Goal: Information Seeking & Learning: Understand process/instructions

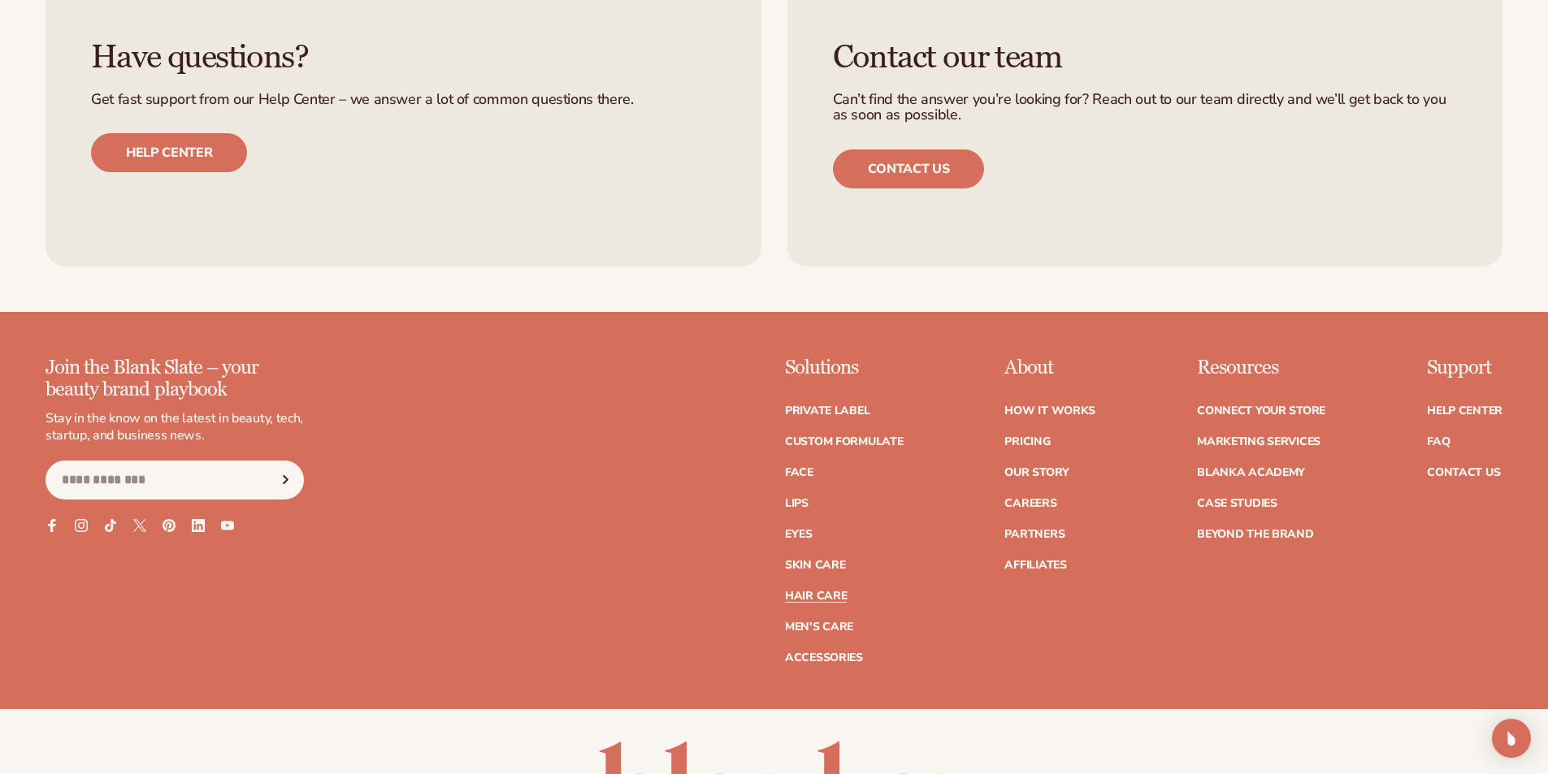
scroll to position [3412, 0]
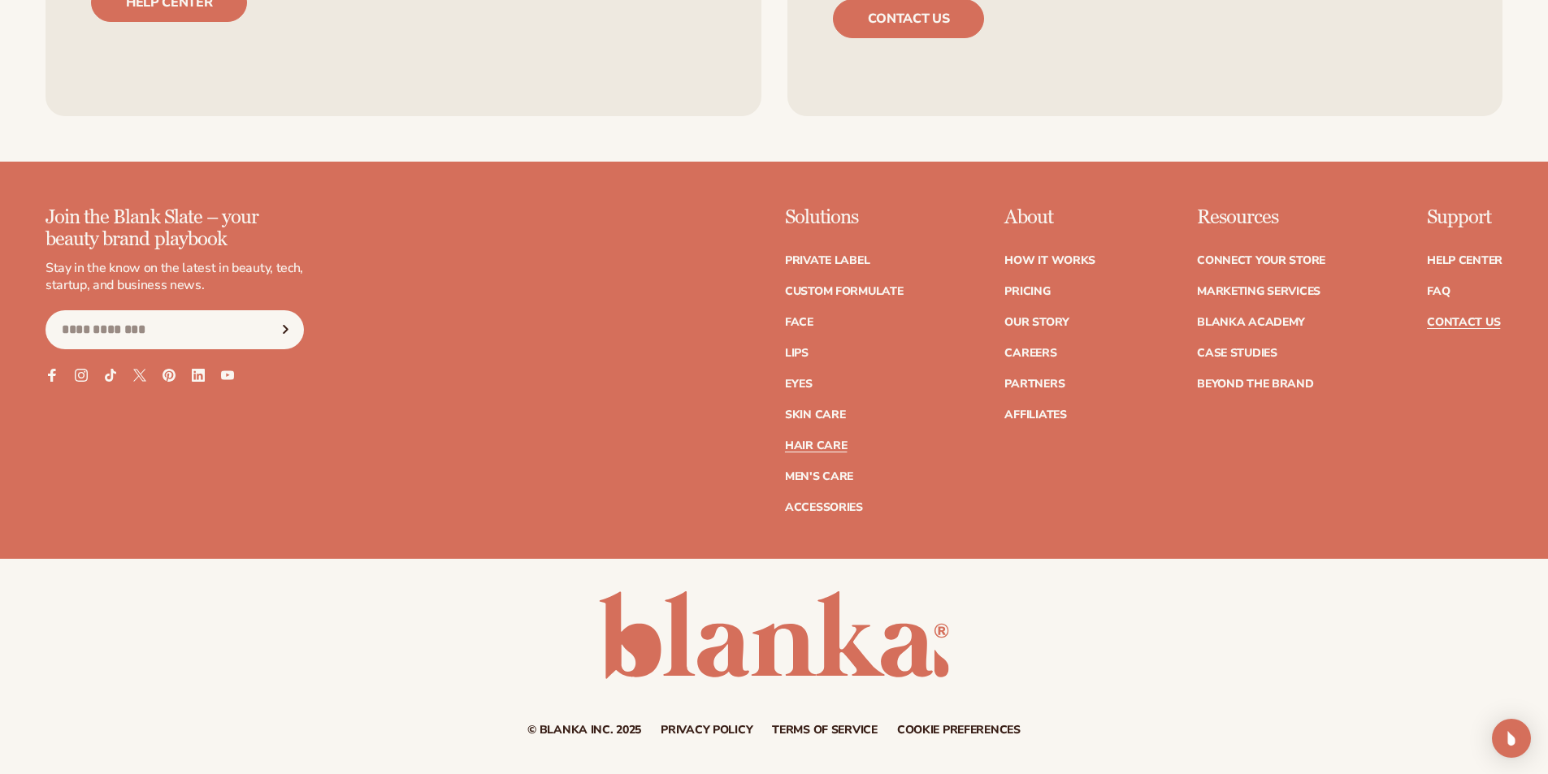
click at [1452, 319] on link "Contact Us" at bounding box center [1463, 322] width 73 height 11
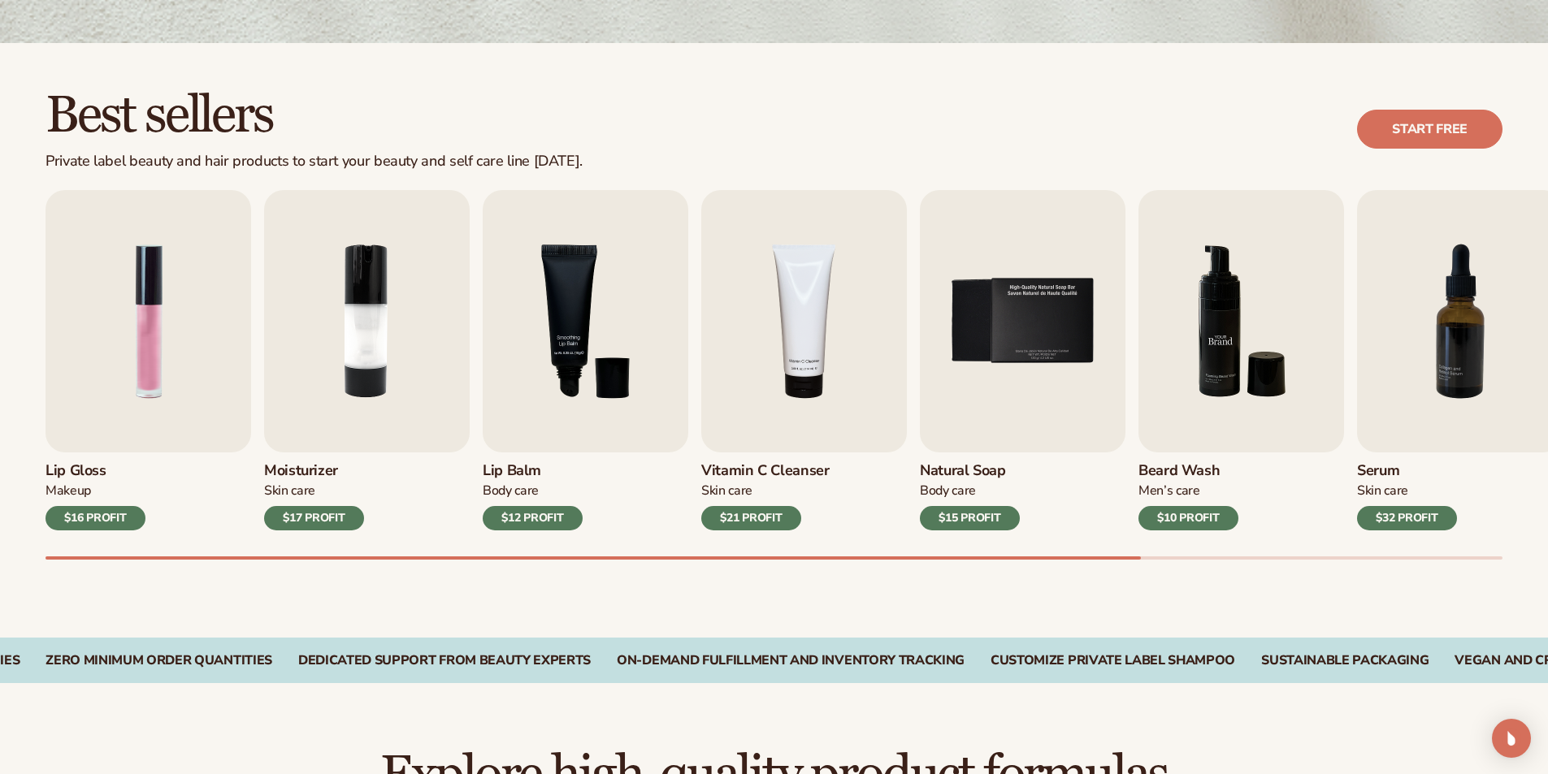
scroll to position [487, 0]
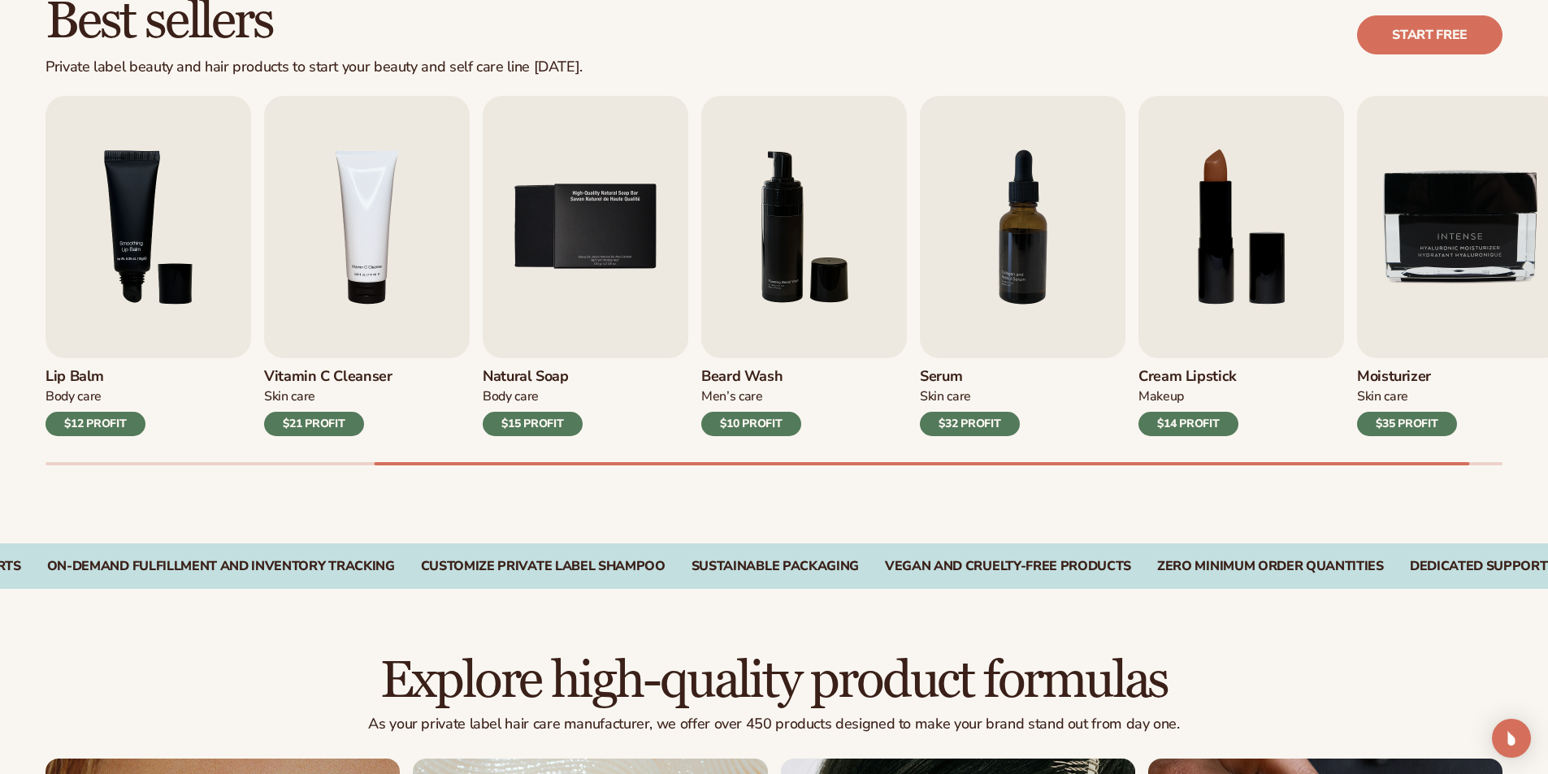
click at [1254, 363] on div "Cream Lipstick Makeup $14 PROFIT" at bounding box center [1241, 397] width 206 height 78
click at [1240, 338] on img "8 / 9" at bounding box center [1241, 227] width 206 height 262
click at [1239, 348] on img "8 / 9" at bounding box center [1241, 227] width 206 height 262
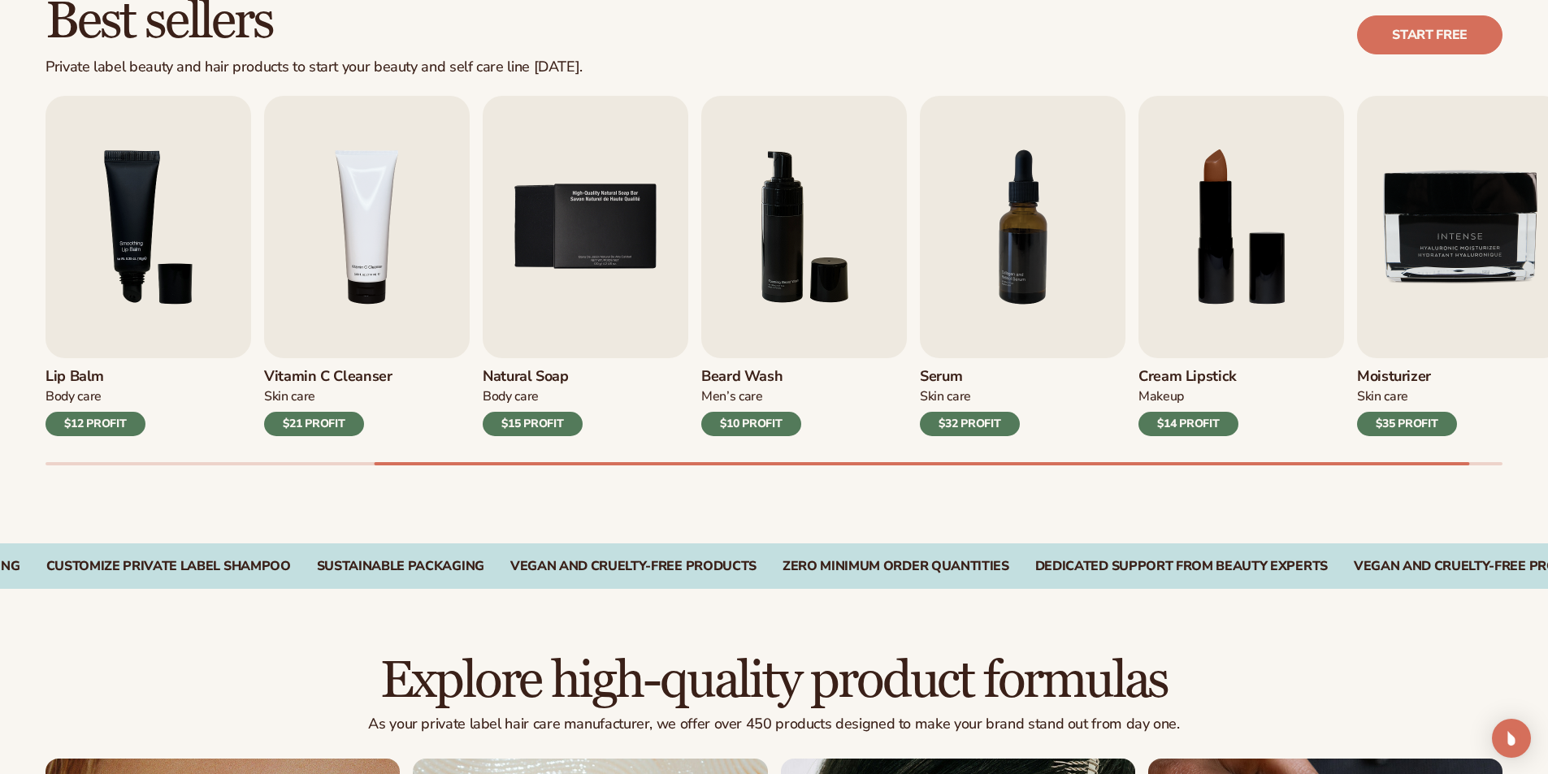
click at [1163, 374] on h3 "Cream Lipstick" at bounding box center [1188, 377] width 100 height 18
click at [1193, 330] on img "8 / 9" at bounding box center [1241, 227] width 206 height 262
click at [1194, 329] on img "8 / 9" at bounding box center [1241, 227] width 206 height 262
click at [1228, 225] on img "8 / 9" at bounding box center [1241, 227] width 206 height 262
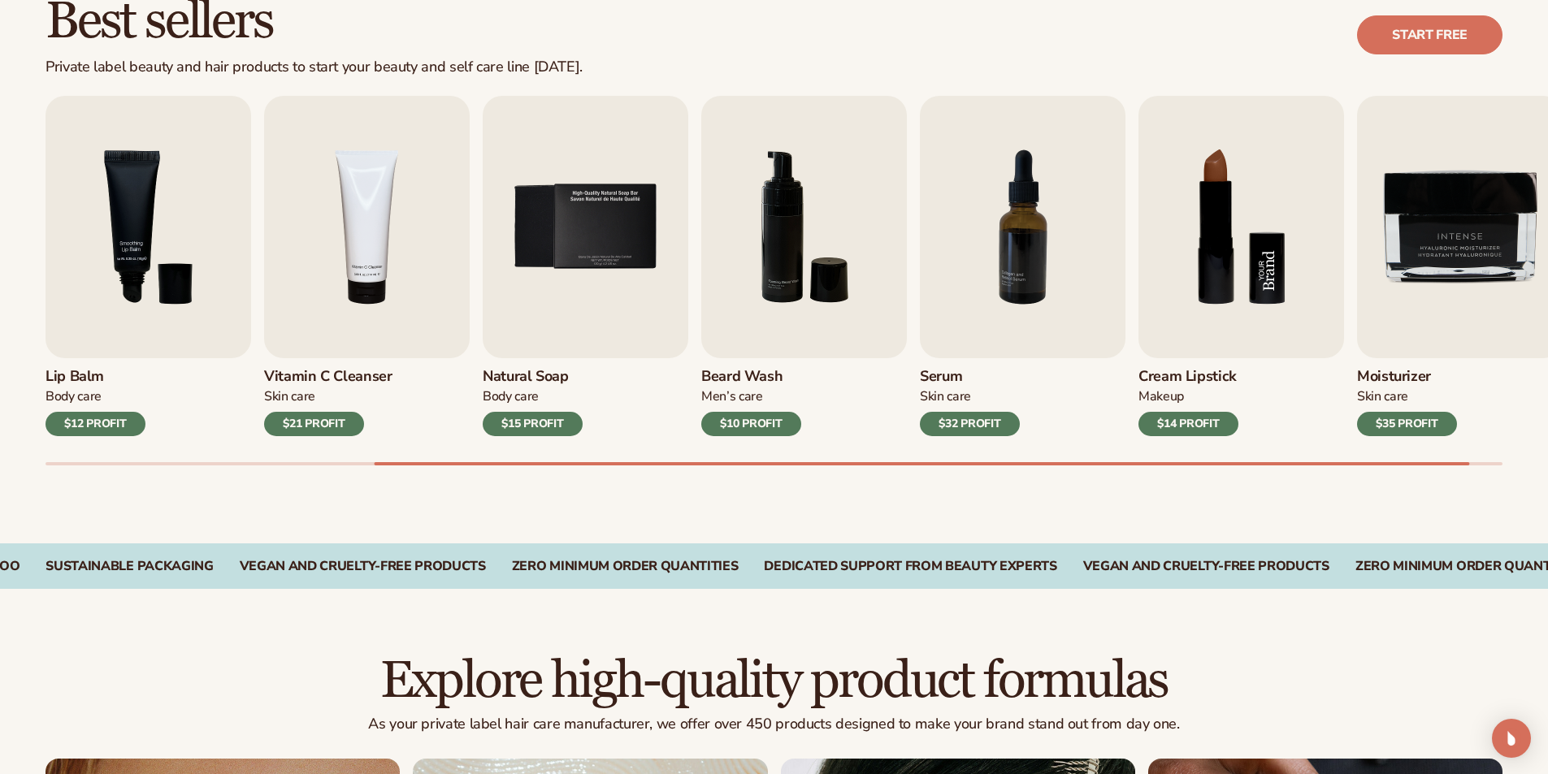
click at [1233, 218] on img "8 / 9" at bounding box center [1241, 227] width 206 height 262
click at [1205, 420] on div "$14 PROFIT" at bounding box center [1188, 424] width 100 height 24
click at [1250, 336] on img "8 / 9" at bounding box center [1241, 227] width 206 height 262
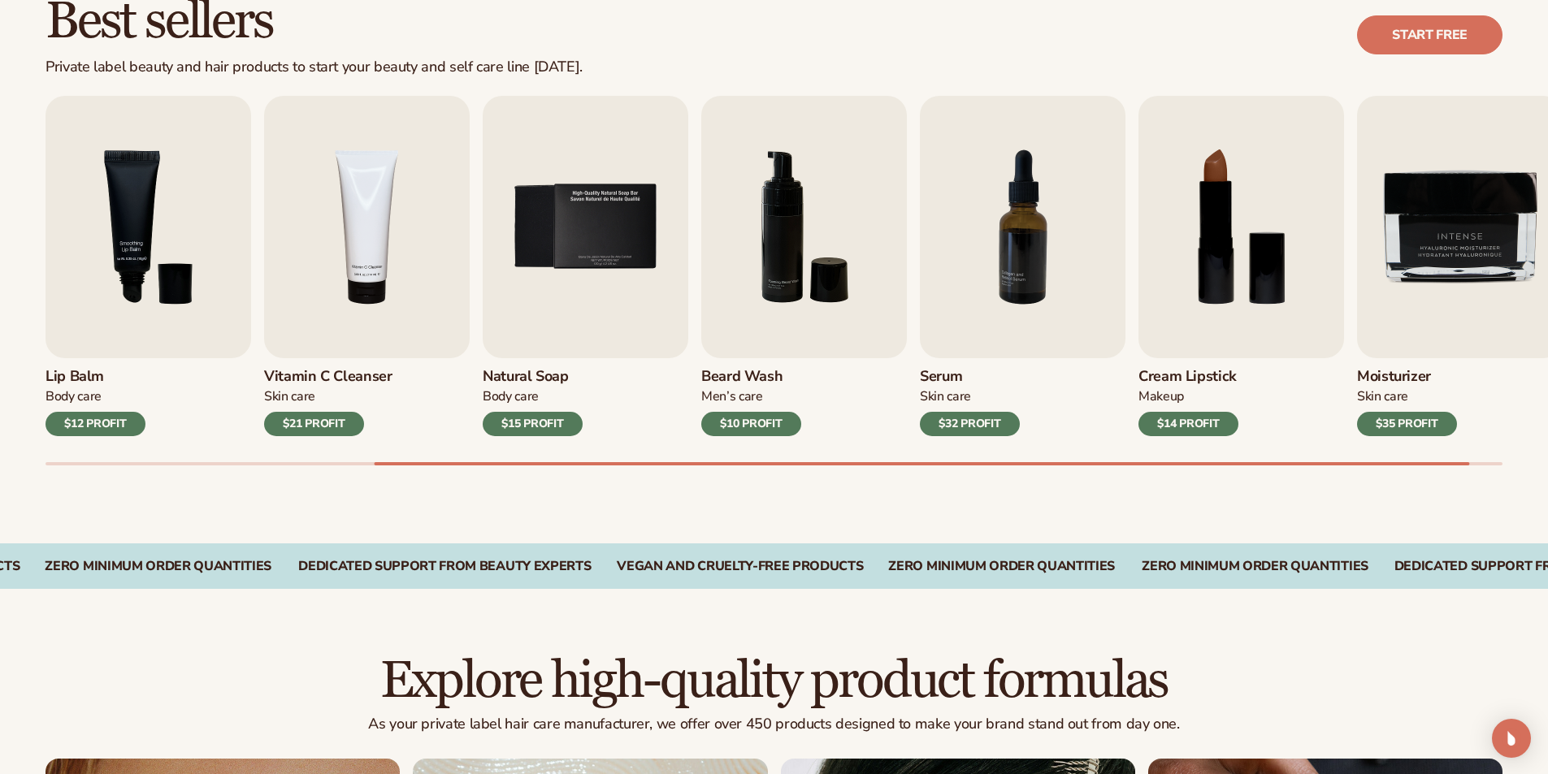
drag, startPoint x: 1136, startPoint y: 378, endPoint x: 1242, endPoint y: 376, distance: 106.4
click at [1242, 376] on div "Lip Gloss Makeup $16 PROFIT Moisturizer Skin Care $17 PROFIT Lip Balm Body Care…" at bounding box center [796, 281] width 1502 height 370
click at [1233, 389] on div "Makeup" at bounding box center [1188, 396] width 100 height 17
click at [1228, 390] on div "Makeup" at bounding box center [1188, 396] width 100 height 17
click at [1227, 390] on div "Makeup" at bounding box center [1188, 396] width 100 height 17
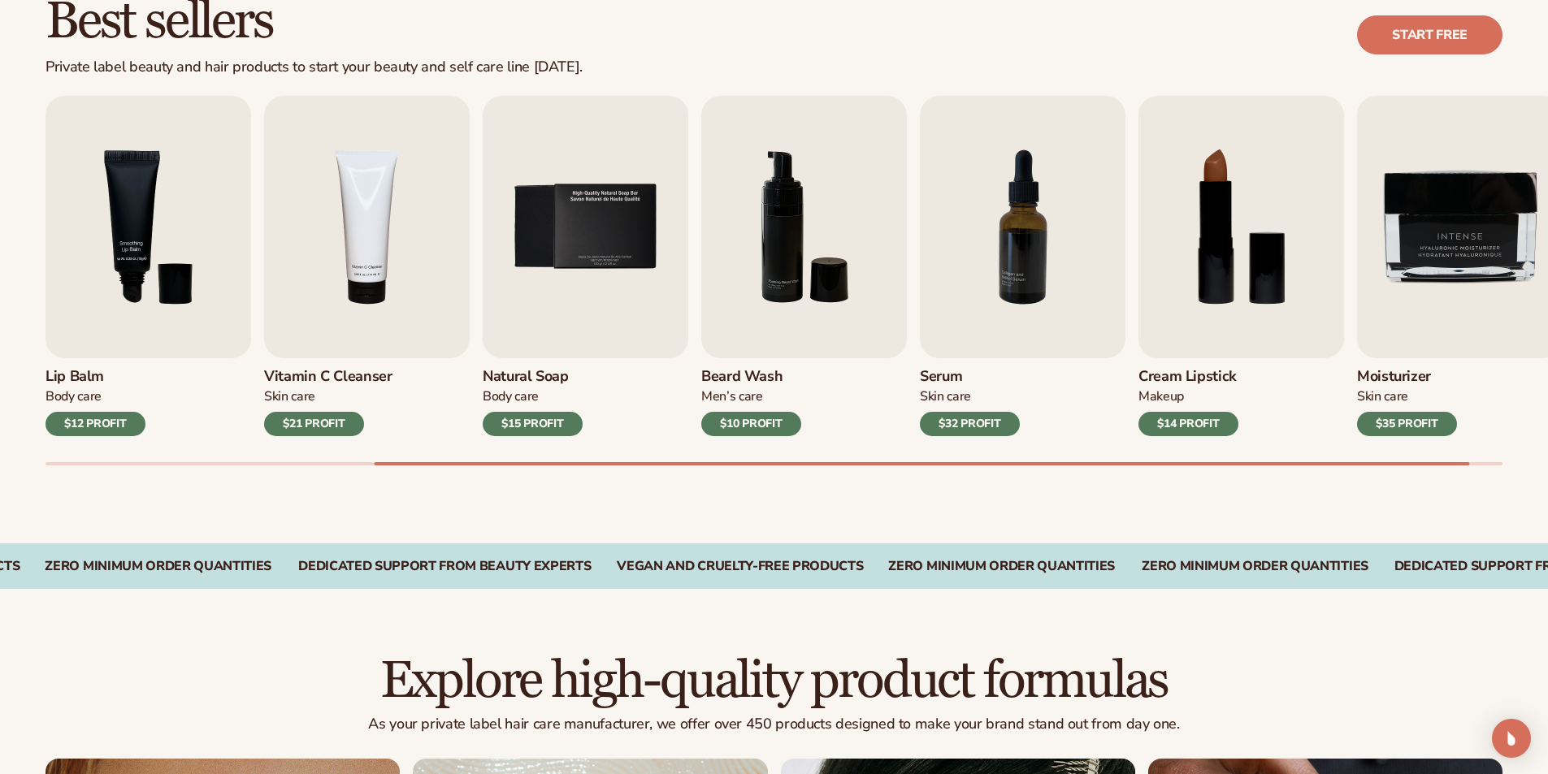
click at [1227, 390] on div "Makeup" at bounding box center [1188, 396] width 100 height 17
click at [1231, 390] on div "Makeup" at bounding box center [1188, 396] width 100 height 17
click at [1233, 392] on div "Makeup" at bounding box center [1188, 396] width 100 height 17
click at [1255, 444] on div "Lip Gloss Makeup $16 PROFIT Moisturizer Skin Care $17 PROFIT Lip Balm Body Care…" at bounding box center [796, 281] width 1502 height 370
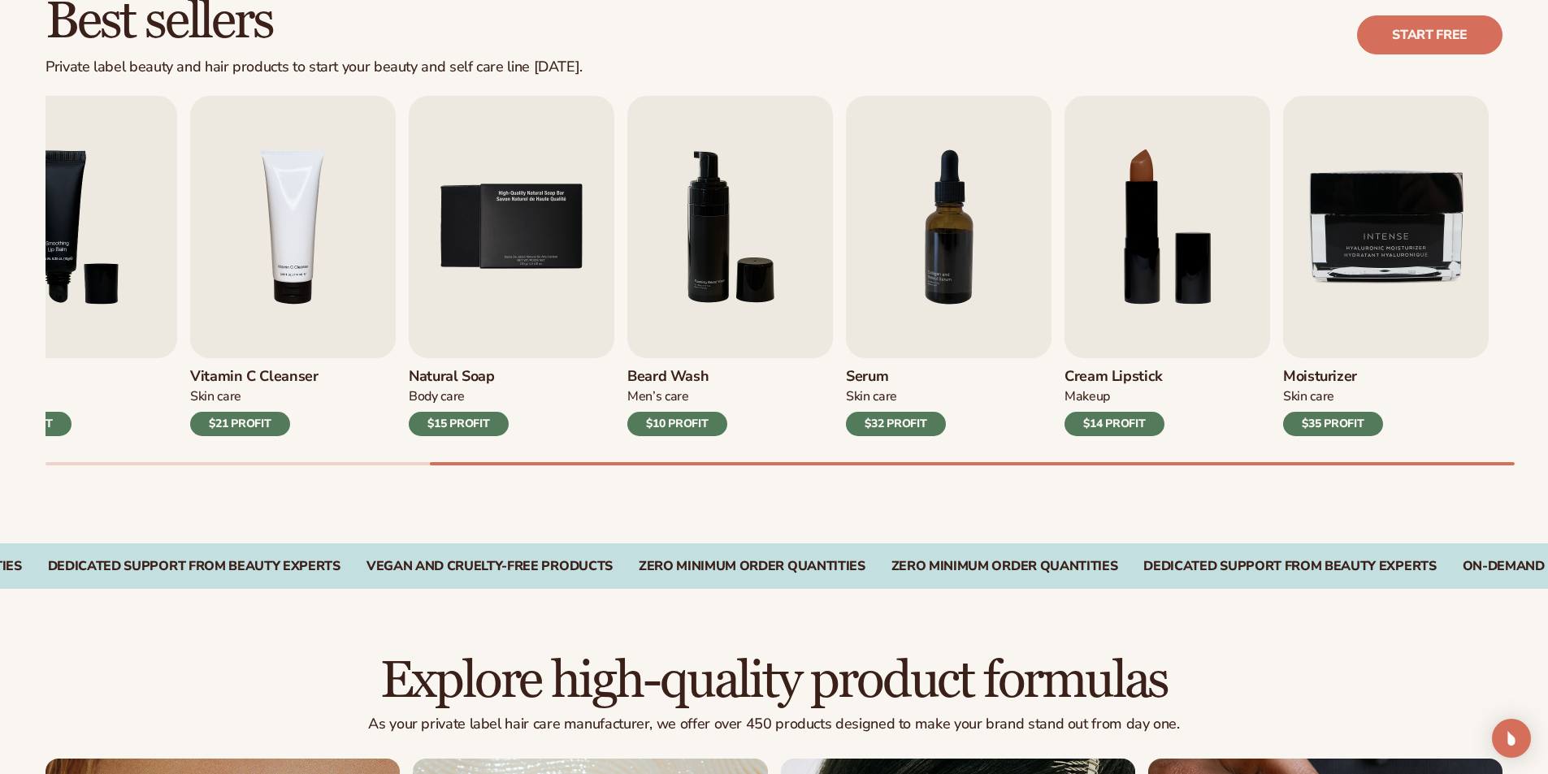
click at [1144, 383] on h3 "Cream Lipstick" at bounding box center [1114, 377] width 100 height 18
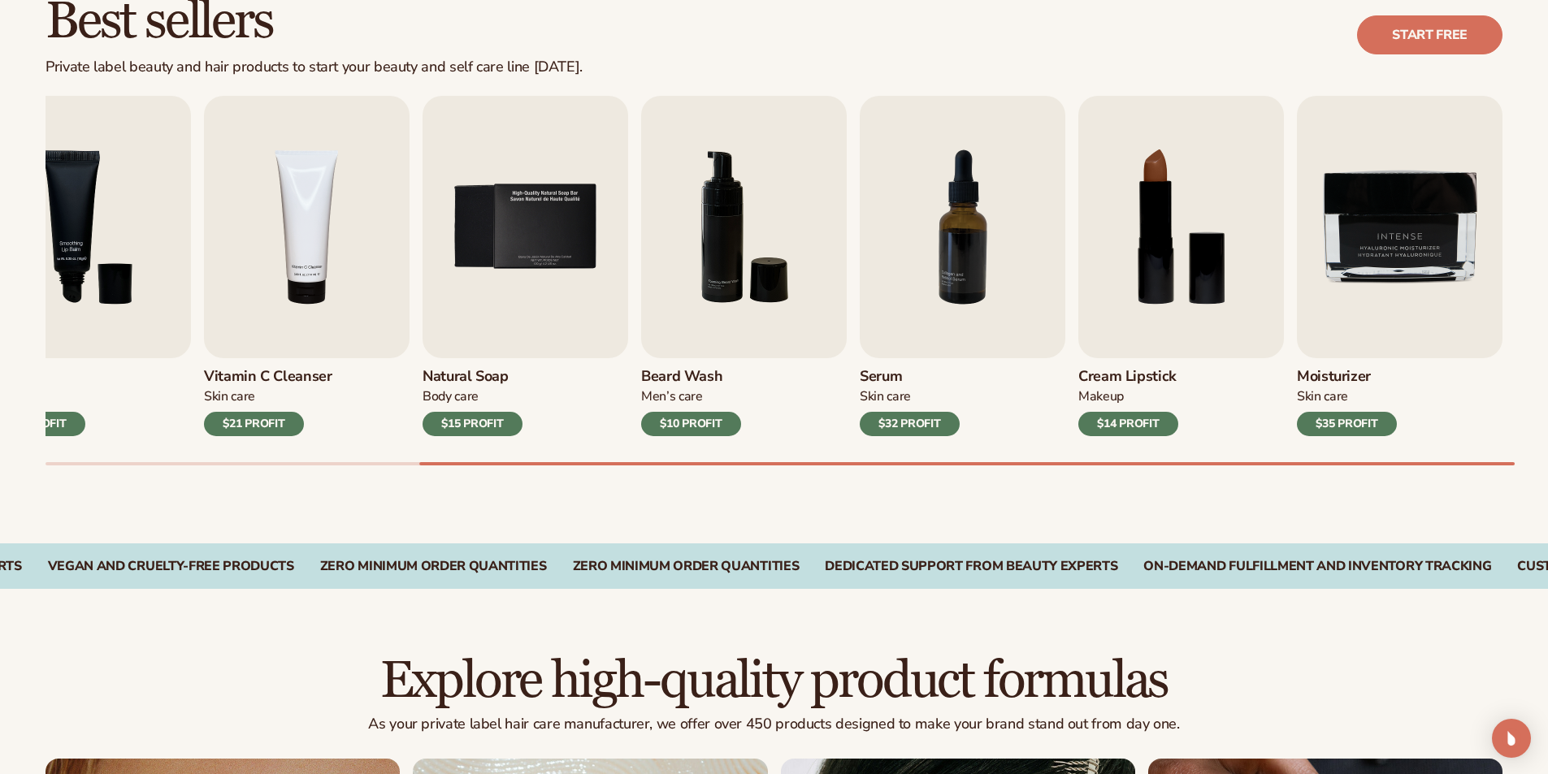
drag, startPoint x: 1076, startPoint y: 372, endPoint x: 1187, endPoint y: 377, distance: 110.6
click at [1187, 377] on div "Lip Gloss Makeup $16 PROFIT Moisturizer Skin Care $17 PROFIT Lip Balm Body Care…" at bounding box center [796, 281] width 1502 height 370
copy div "Body Care $15 PROFIT Beard Wash Men’s Care $10 PROFIT Serum Skin Care $32 PROFI…"
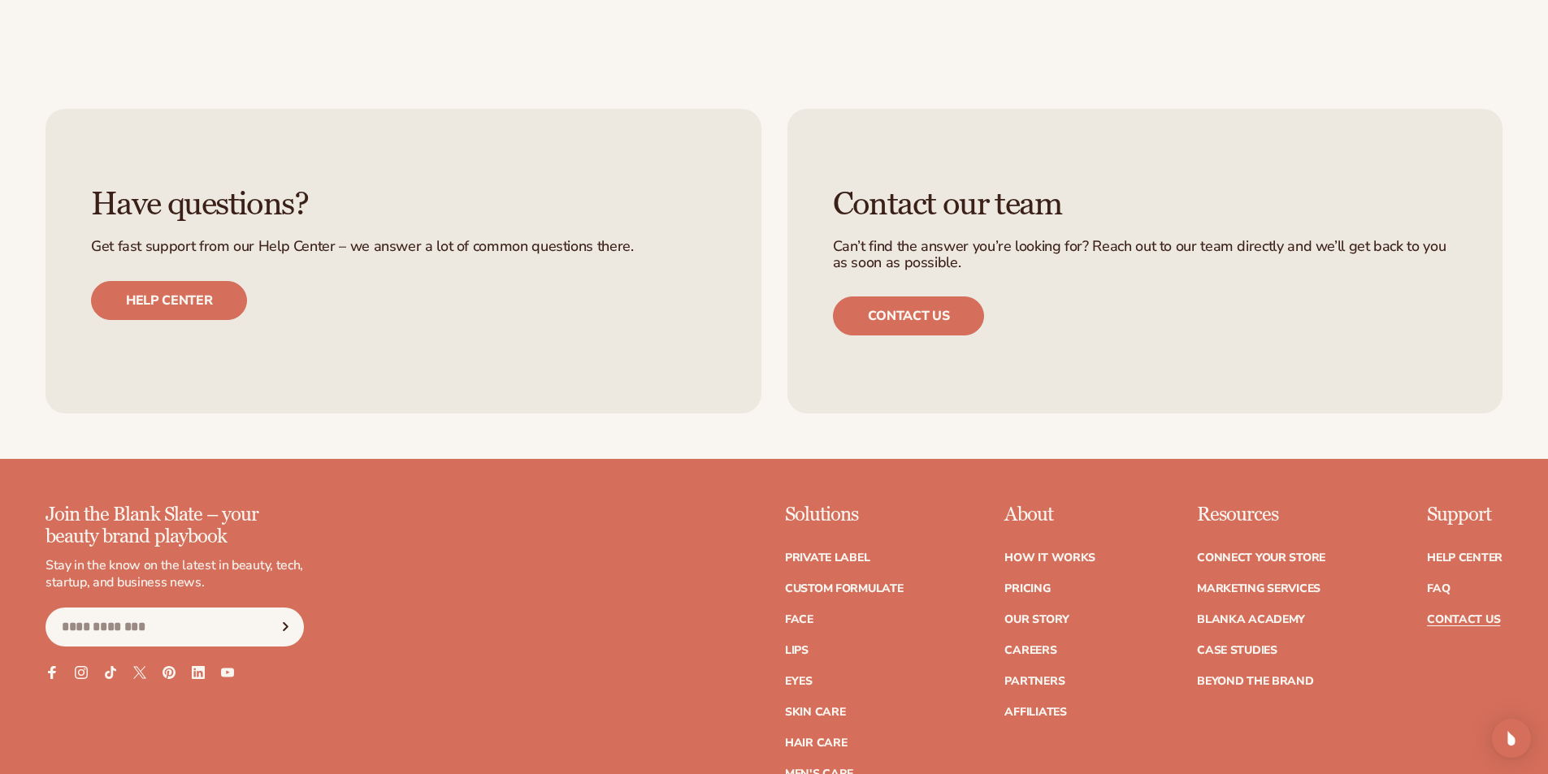
scroll to position [1377, 0]
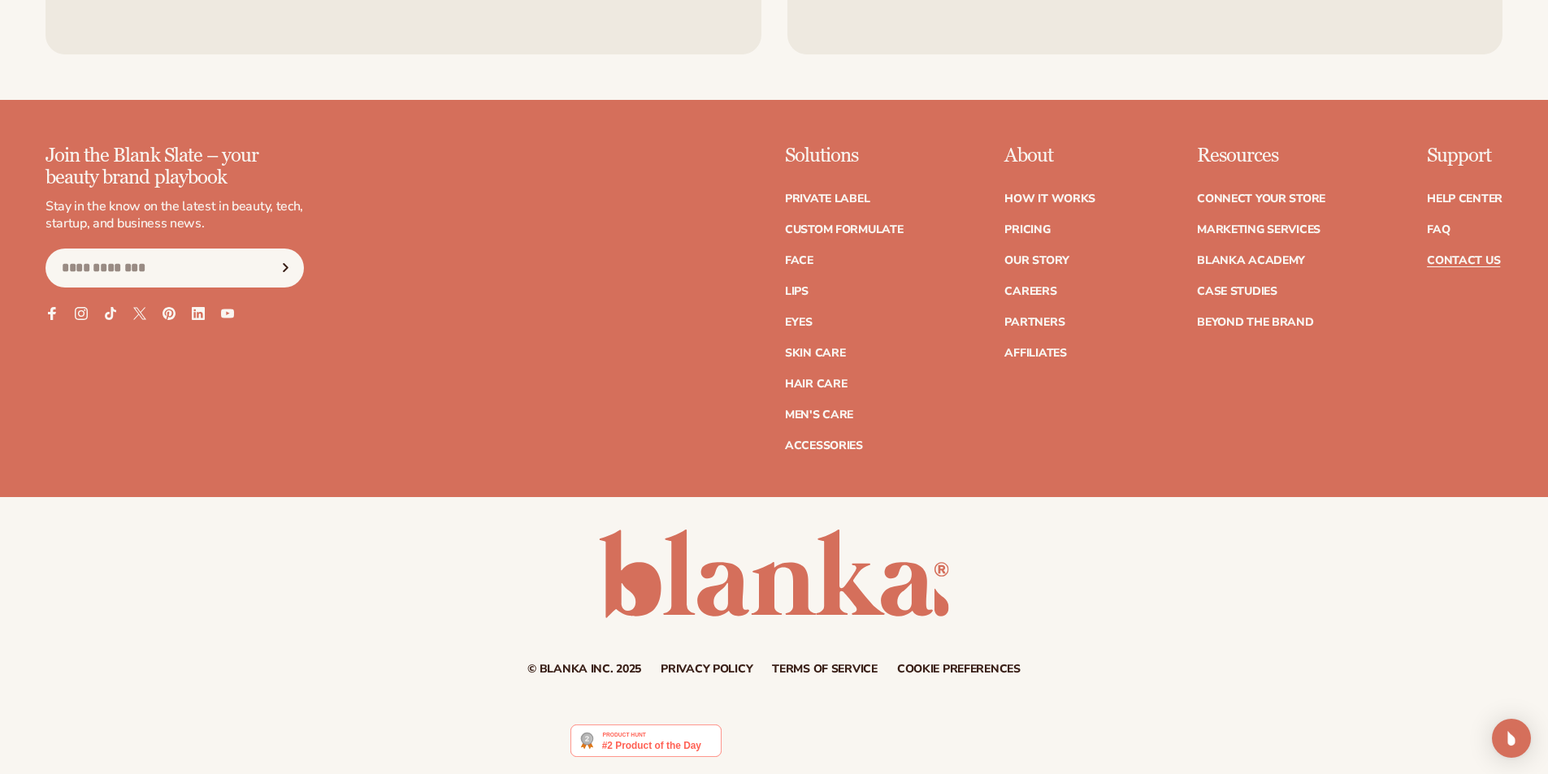
click at [792, 665] on link "Terms of service" at bounding box center [825, 669] width 106 height 11
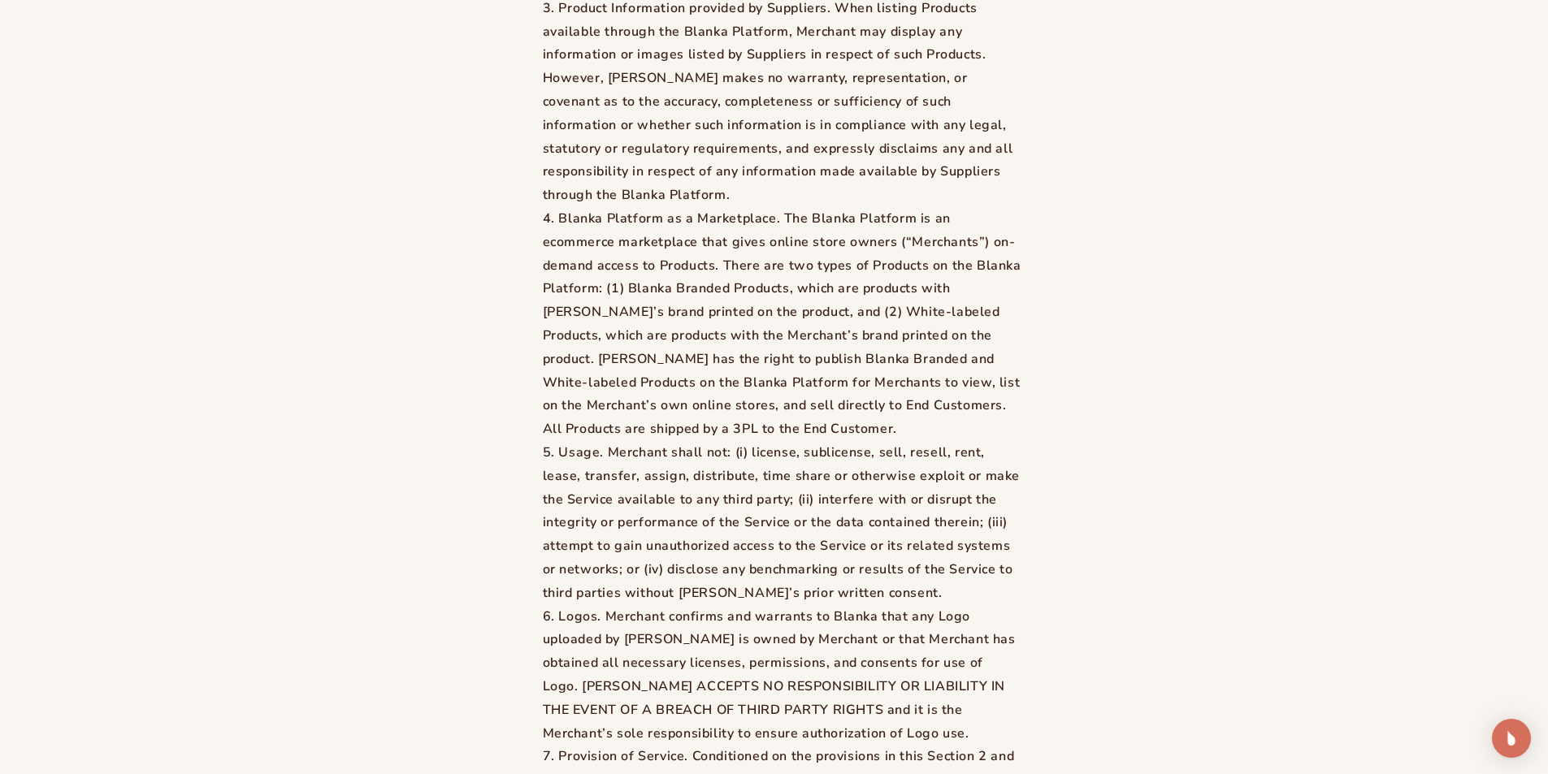
scroll to position [3006, 0]
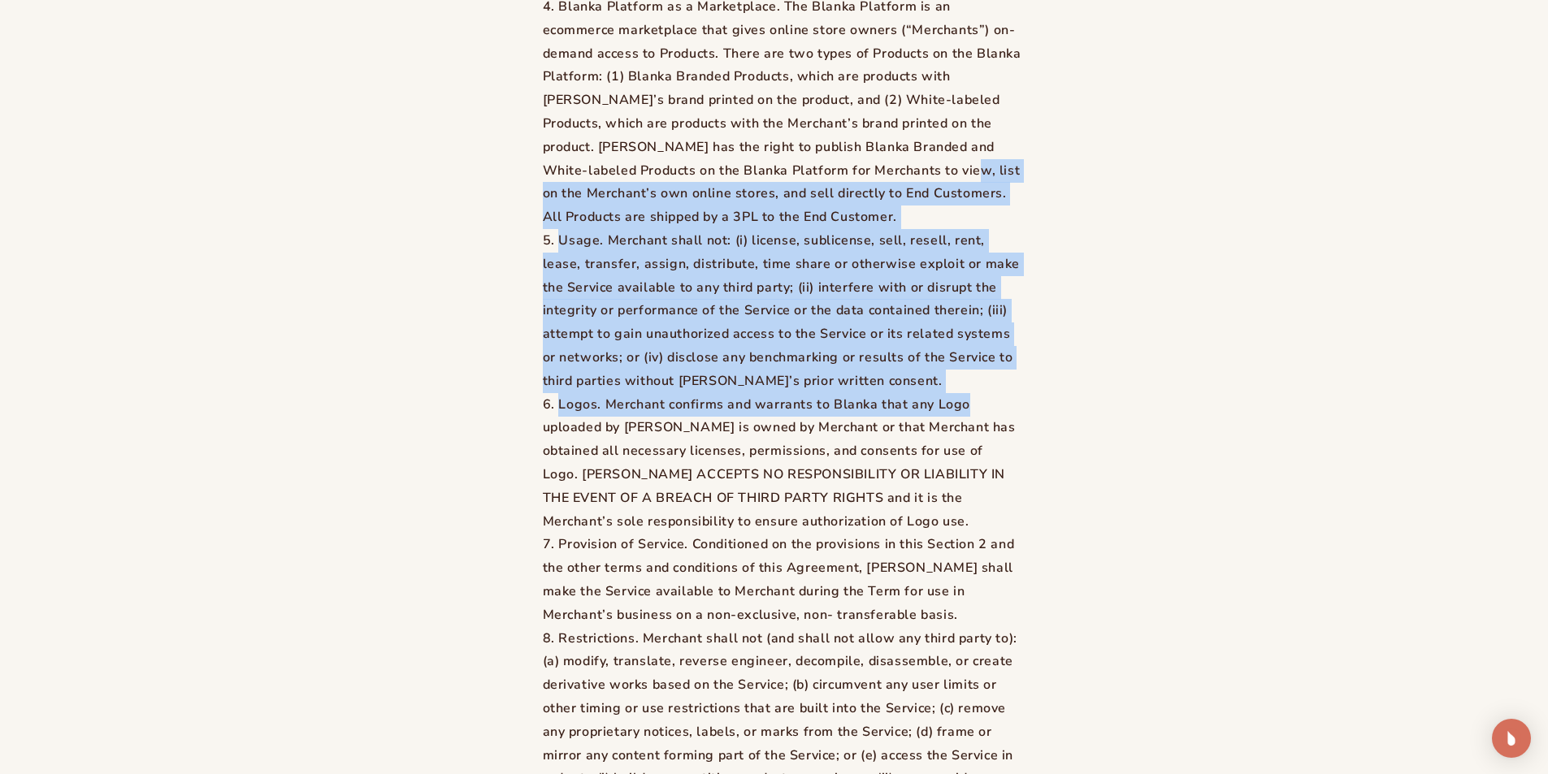
drag, startPoint x: 1547, startPoint y: 189, endPoint x: 1559, endPoint y: 450, distance: 261.1
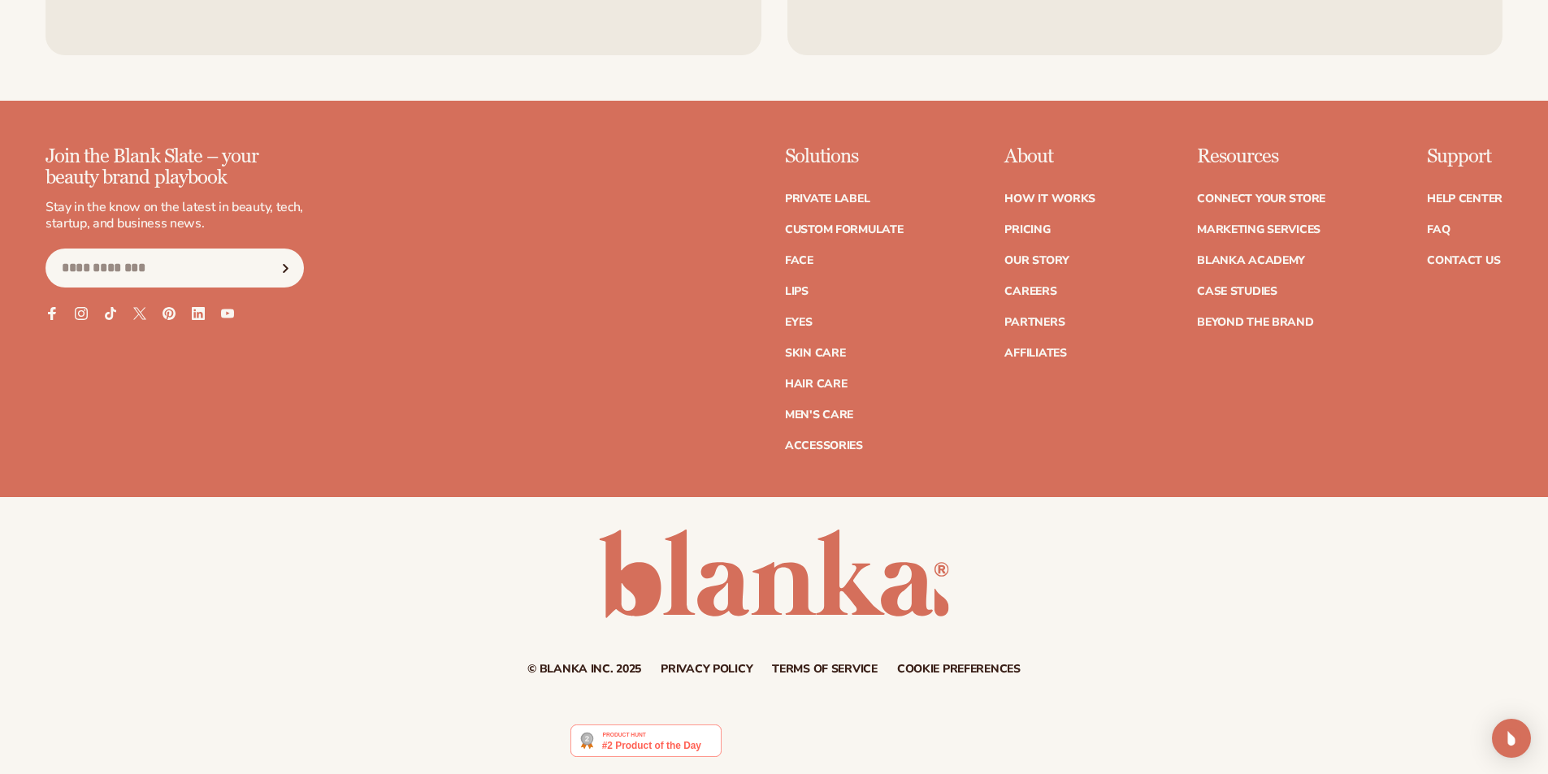
scroll to position [13301, 0]
click at [699, 666] on link "Privacy policy" at bounding box center [706, 669] width 92 height 11
